Goal: Navigation & Orientation: Find specific page/section

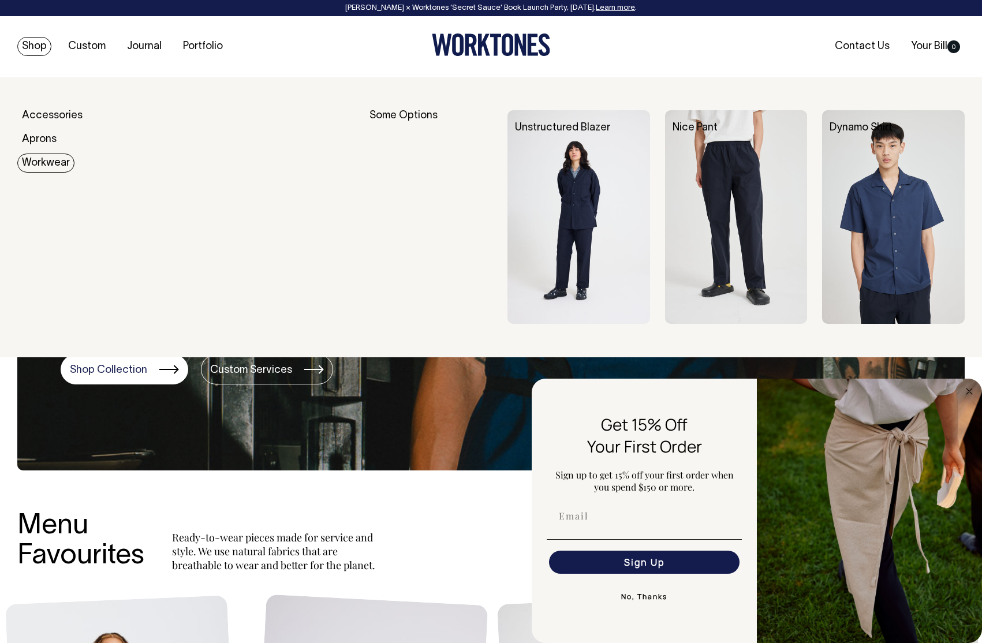
click at [908, 161] on img at bounding box center [893, 217] width 143 height 214
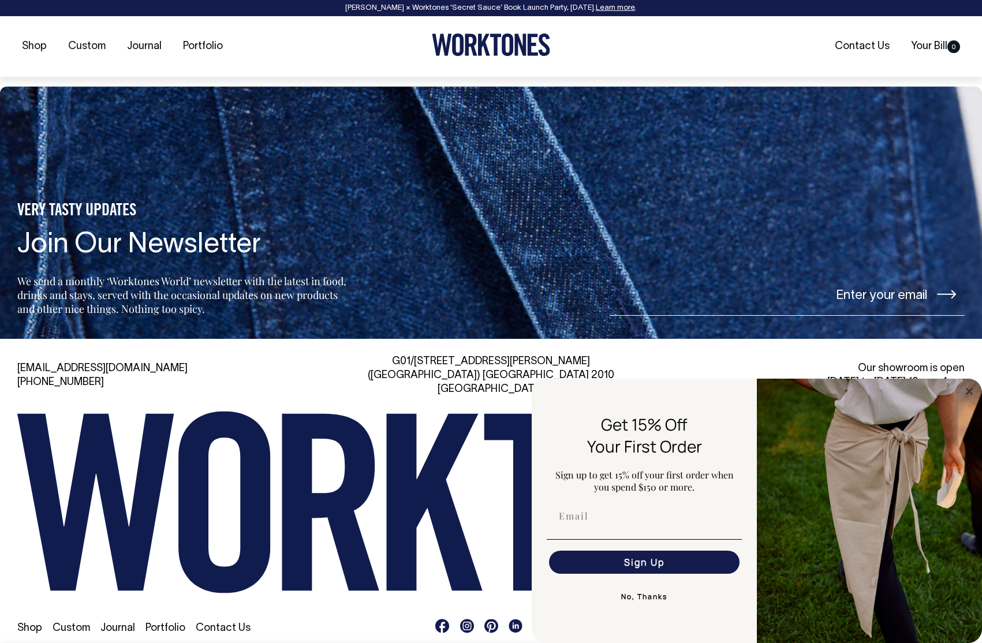
scroll to position [1703, 0]
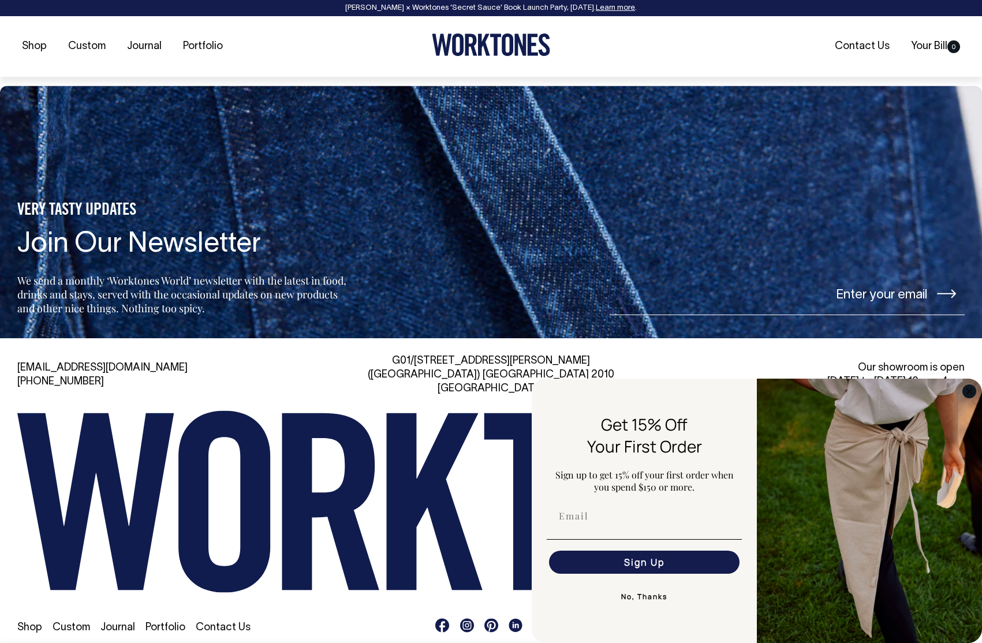
click at [970, 389] on icon "Close dialog" at bounding box center [969, 391] width 6 height 6
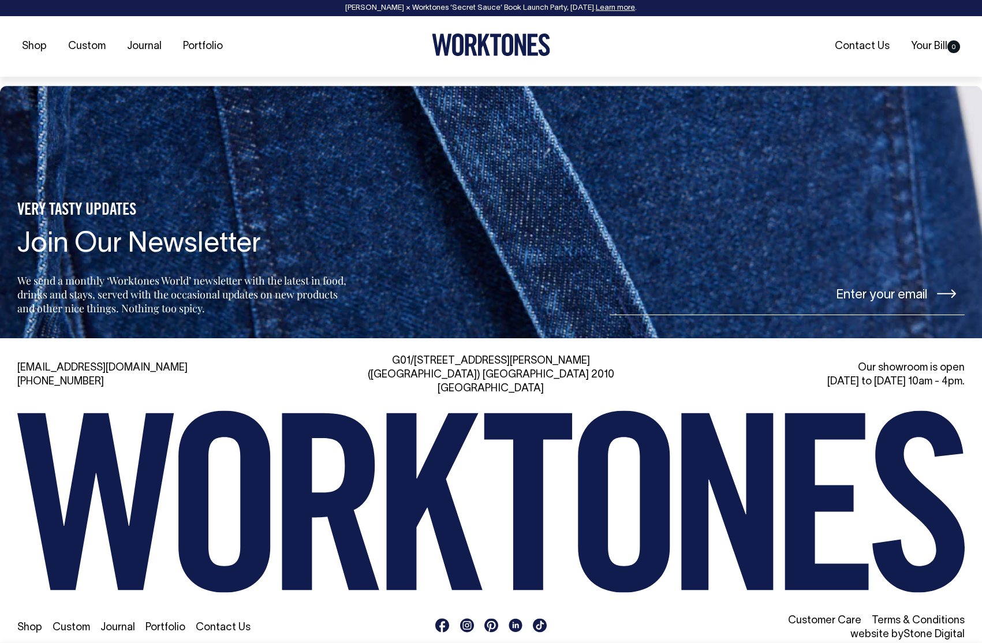
click at [466, 619] on rect at bounding box center [467, 626] width 14 height 14
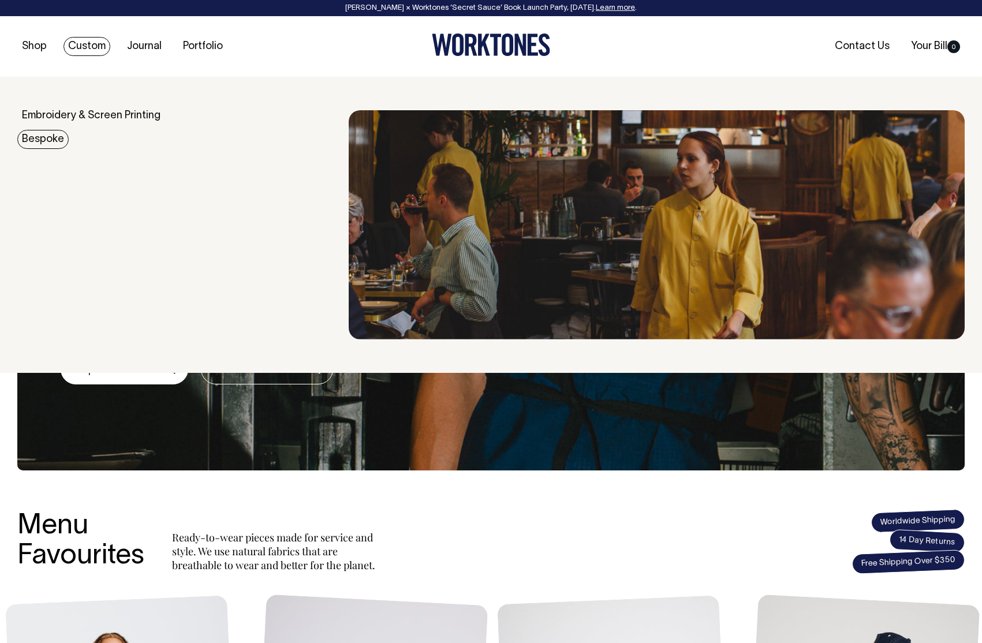
click at [51, 140] on link "Bespoke" at bounding box center [42, 139] width 51 height 19
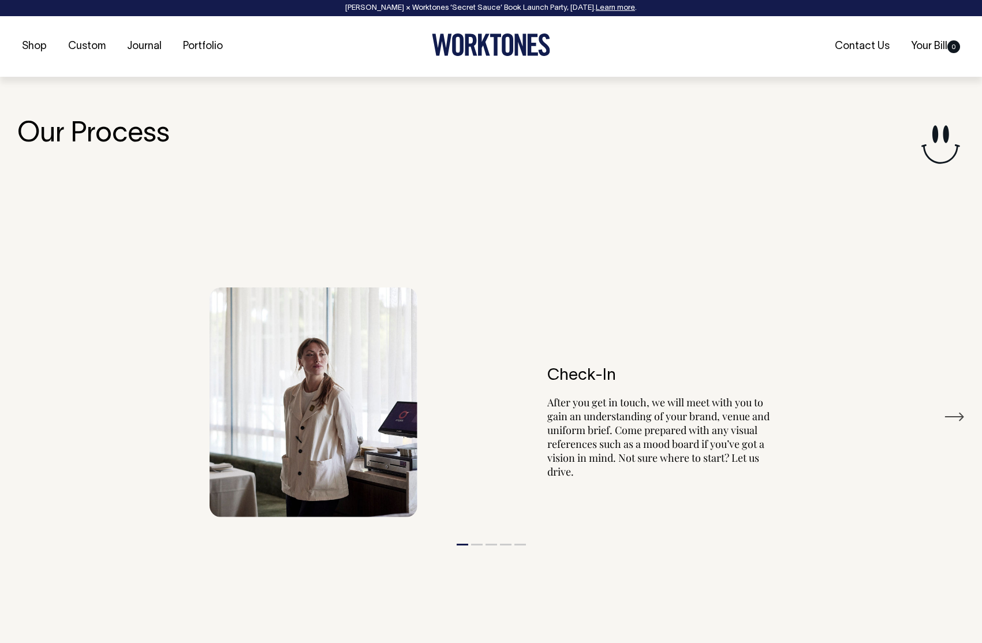
scroll to position [2009, 0]
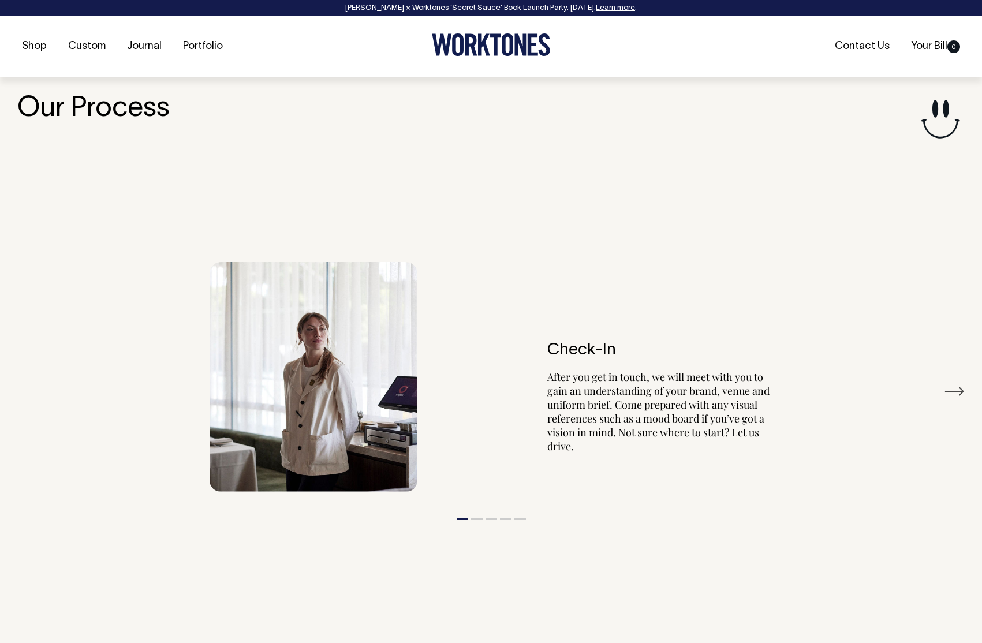
click at [954, 385] on button "Next" at bounding box center [953, 391] width 21 height 17
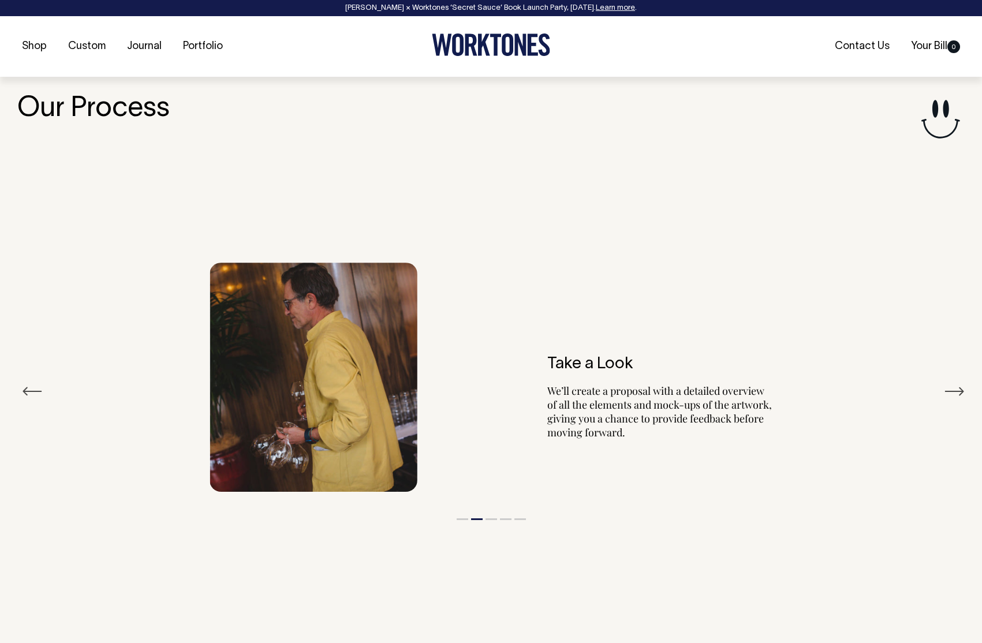
click at [954, 385] on button "Next" at bounding box center [953, 391] width 21 height 17
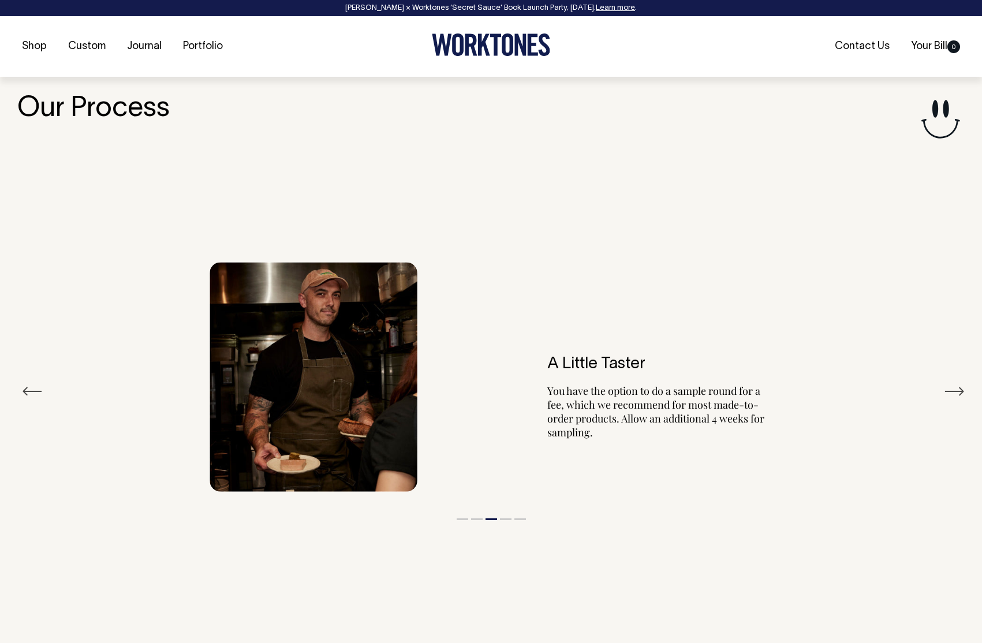
click at [954, 385] on button "Next" at bounding box center [953, 391] width 21 height 17
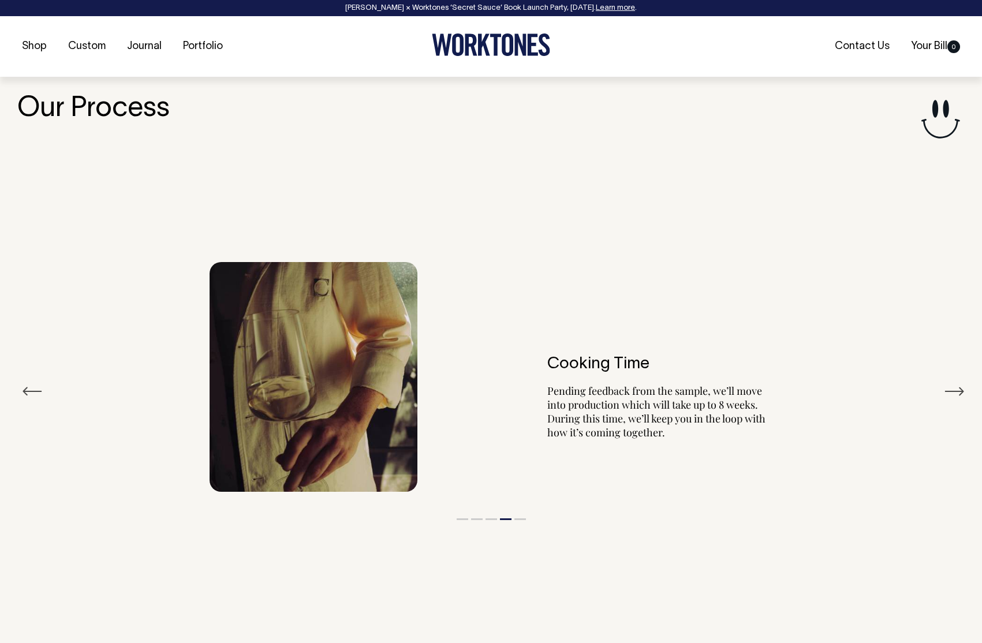
click at [954, 385] on button "Next" at bounding box center [953, 391] width 21 height 17
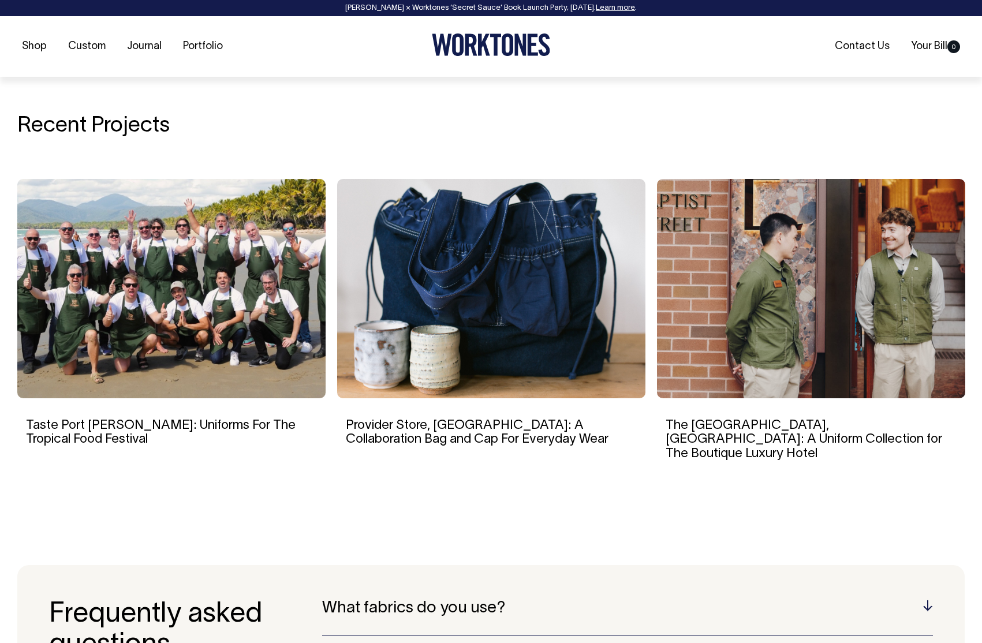
scroll to position [2748, 0]
click at [808, 316] on img at bounding box center [811, 287] width 308 height 219
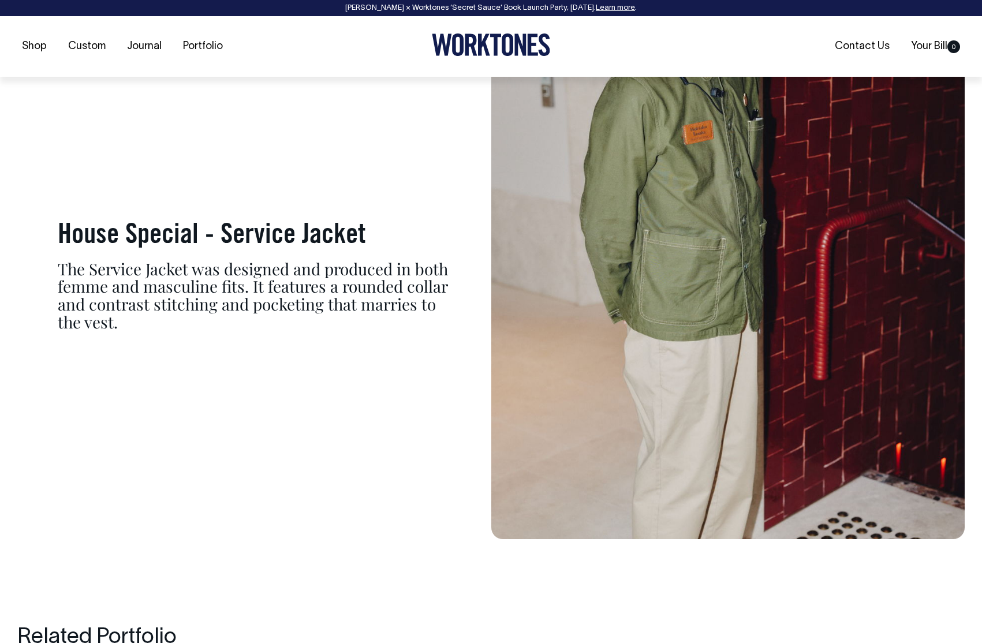
scroll to position [5525, 0]
